Goal: Navigation & Orientation: Find specific page/section

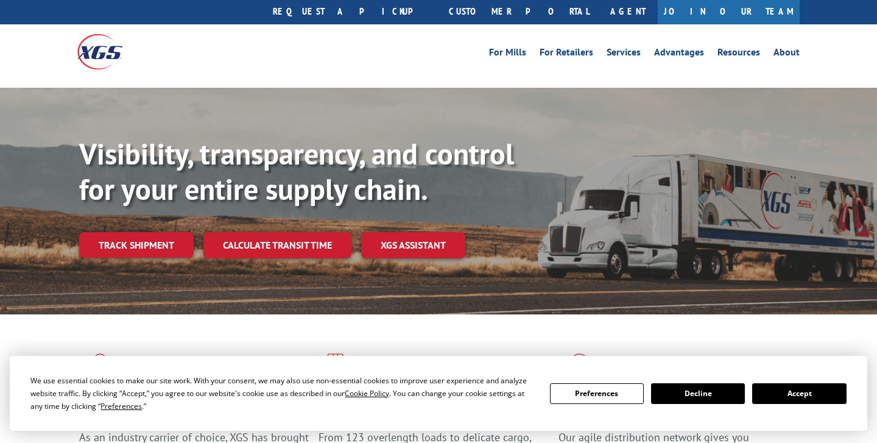
scroll to position [30, 0]
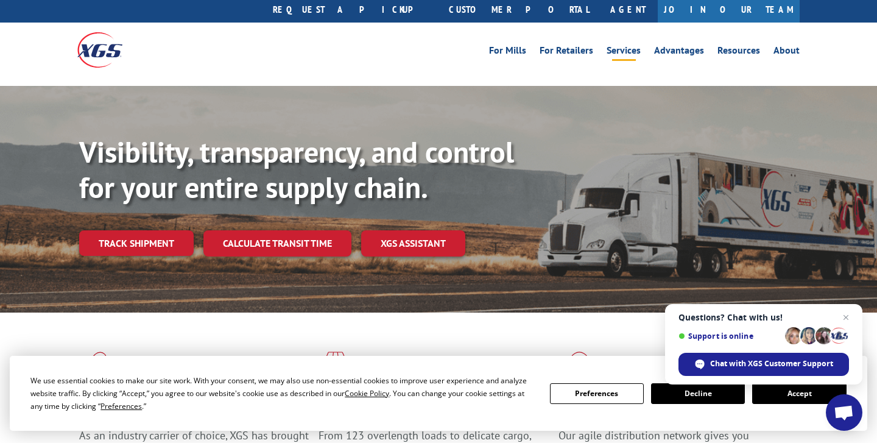
click at [633, 46] on link "Services" at bounding box center [624, 52] width 34 height 13
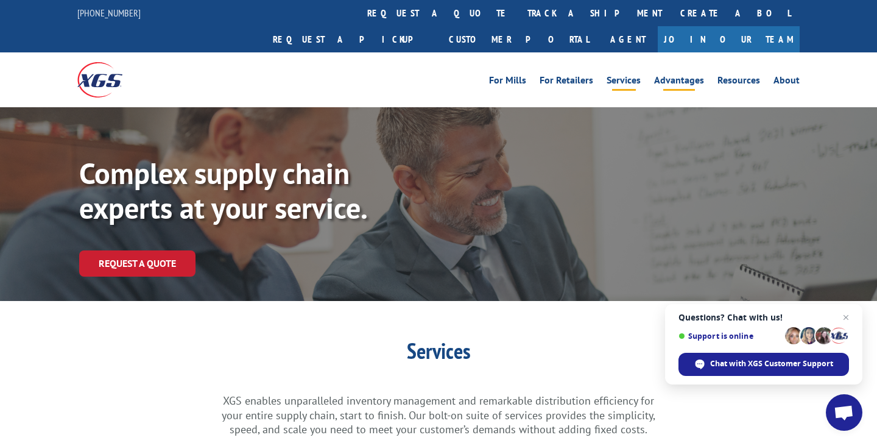
click at [683, 76] on link "Advantages" at bounding box center [679, 82] width 50 height 13
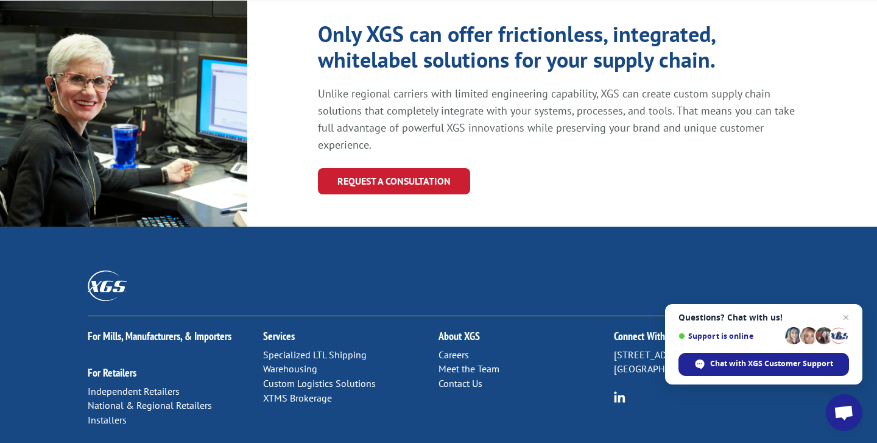
scroll to position [1407, 0]
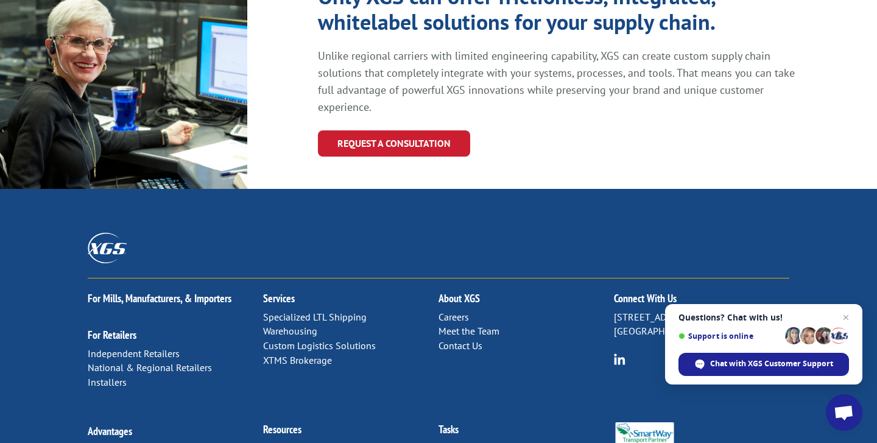
click at [155, 291] on link "For Mills, Manufacturers, & Importers" at bounding box center [160, 298] width 144 height 14
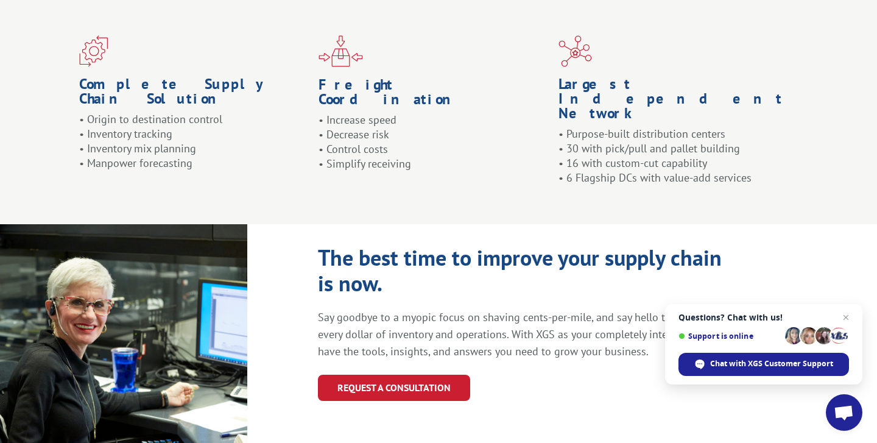
scroll to position [1407, 0]
